Goal: Use online tool/utility: Use online tool/utility

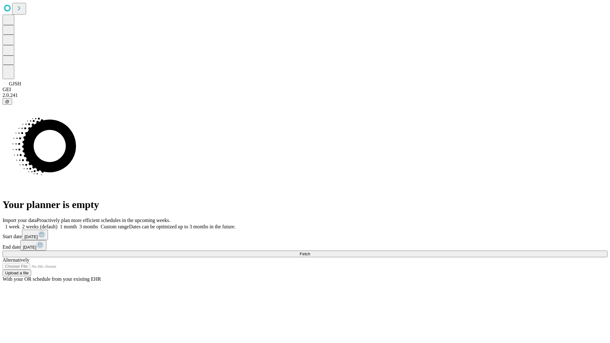
click at [310, 252] on span "Fetch" at bounding box center [305, 254] width 10 height 5
